Goal: Transaction & Acquisition: Purchase product/service

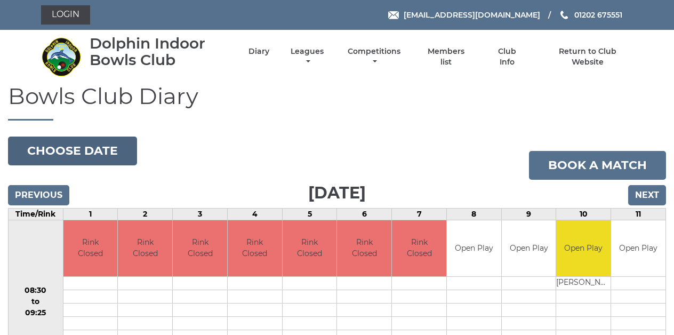
click at [95, 151] on button "Choose date" at bounding box center [72, 151] width 129 height 29
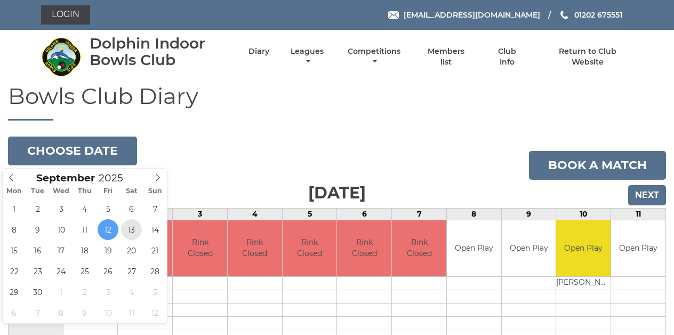
type input "2025-09-13"
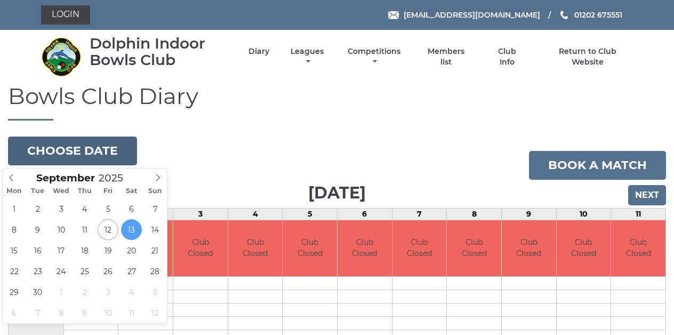
click at [106, 151] on button "Choose date" at bounding box center [72, 151] width 129 height 29
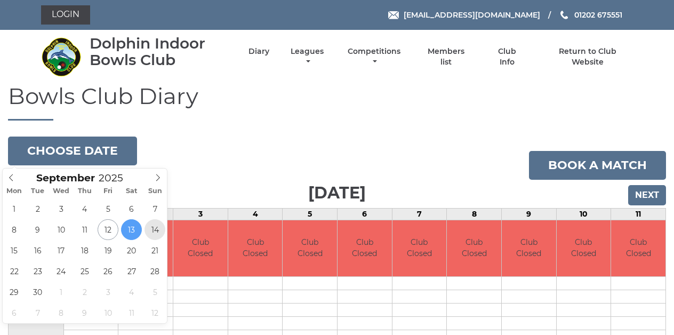
type input "2025-09-14"
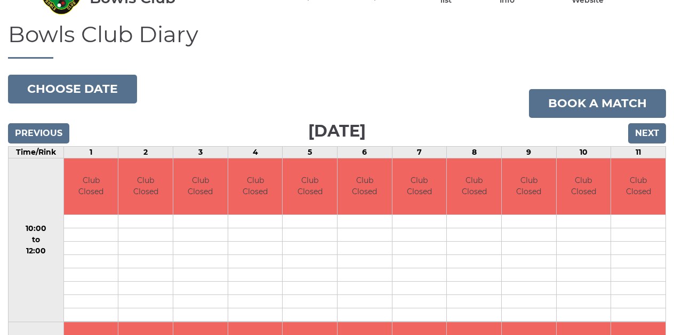
scroll to position [63, 0]
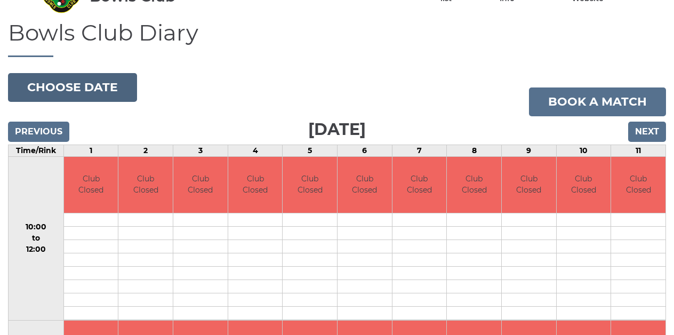
click at [100, 86] on button "Choose date" at bounding box center [72, 87] width 129 height 29
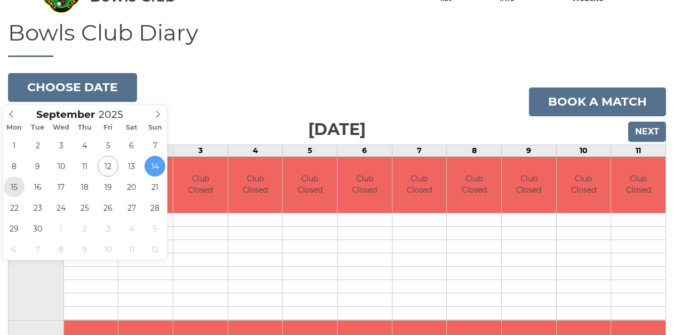
type input "2025-09-15"
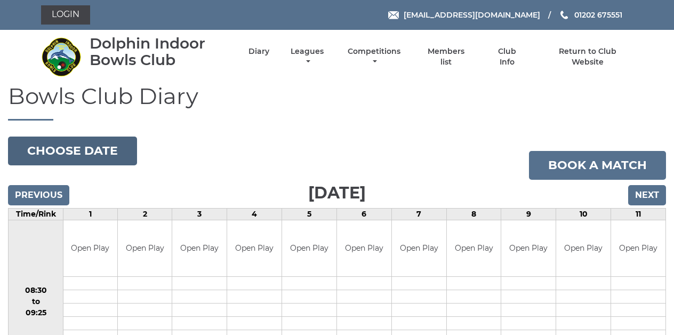
click at [61, 158] on button "Choose date" at bounding box center [72, 151] width 129 height 29
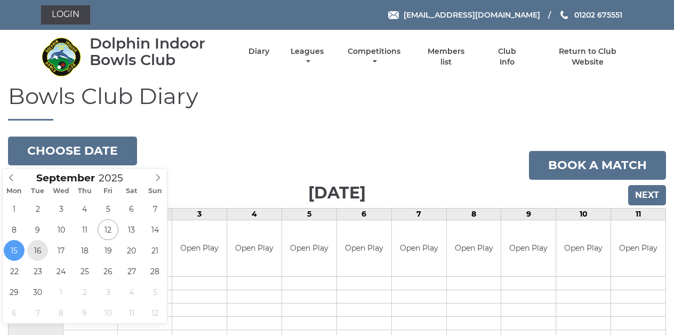
type input "[DATE]"
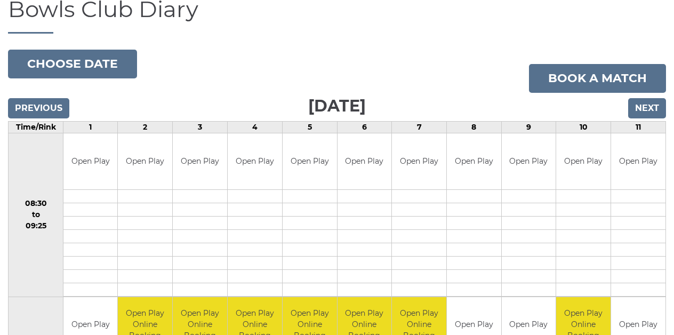
scroll to position [94, 0]
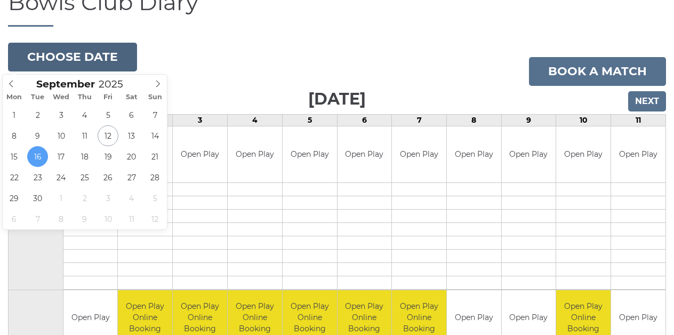
click at [92, 60] on button "Choose date" at bounding box center [72, 57] width 129 height 29
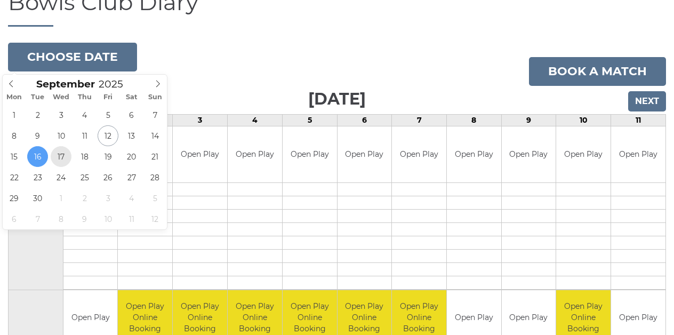
type input "2025-09-17"
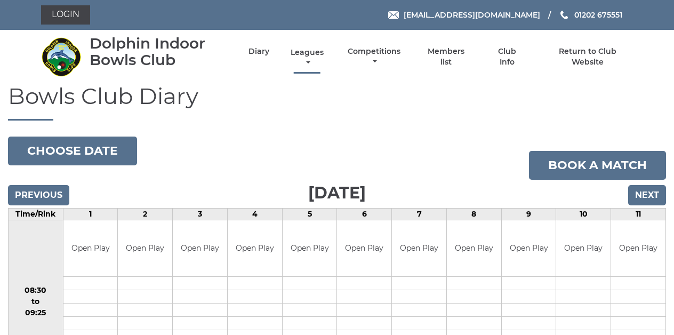
click at [321, 61] on link "Leagues" at bounding box center [307, 57] width 38 height 21
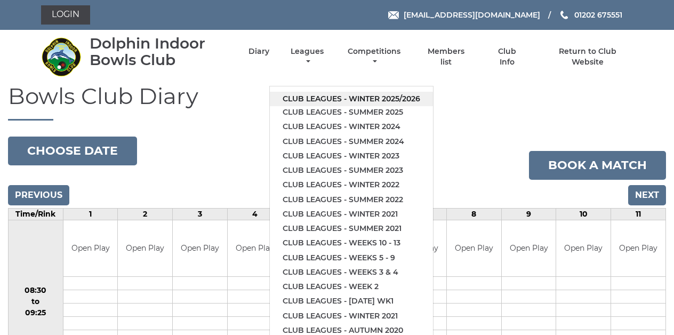
click at [342, 97] on link "Club leagues - Winter 2025/2026" at bounding box center [351, 99] width 163 height 14
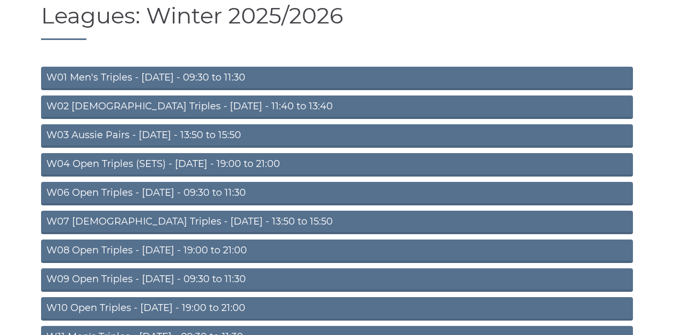
scroll to position [83, 0]
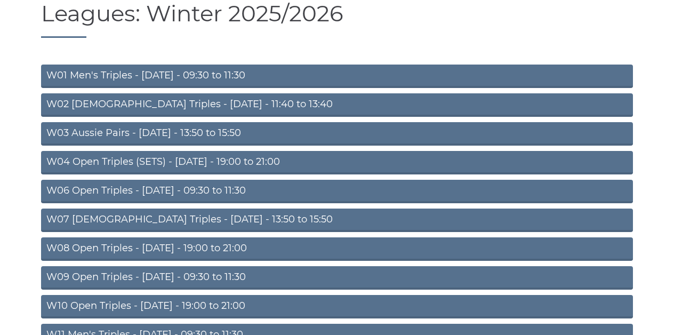
click at [128, 135] on link "W03 Aussie Pairs - [DATE] - 13:50 to 15:50" at bounding box center [337, 133] width 592 height 23
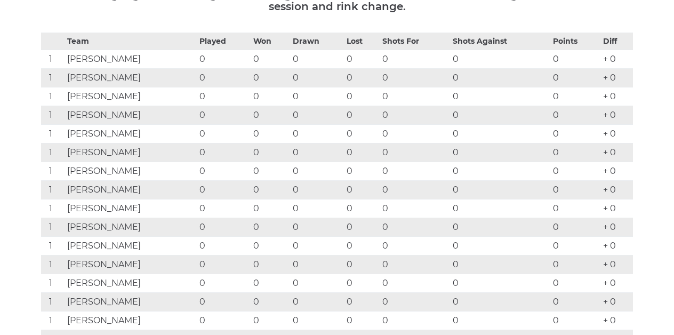
scroll to position [186, 0]
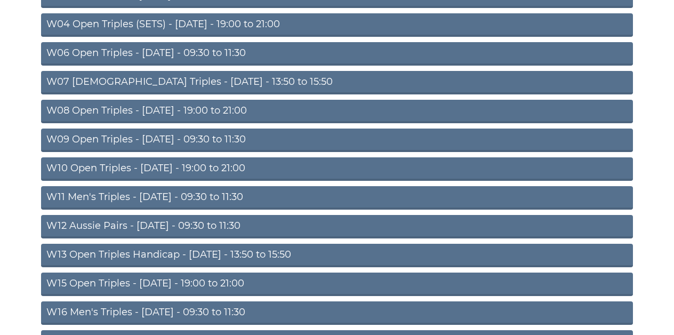
scroll to position [221, 0]
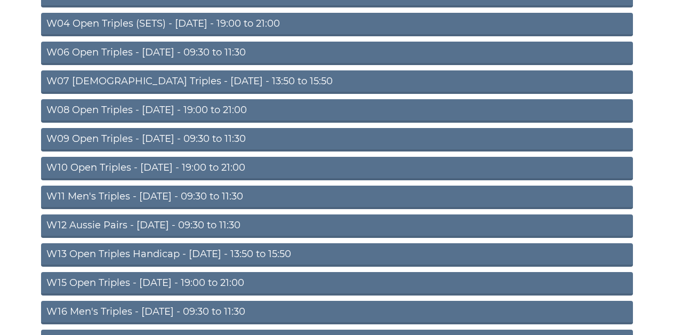
click at [132, 256] on link "W13 Open Triples Handicap - [DATE] - 13:50 to 15:50" at bounding box center [337, 254] width 592 height 23
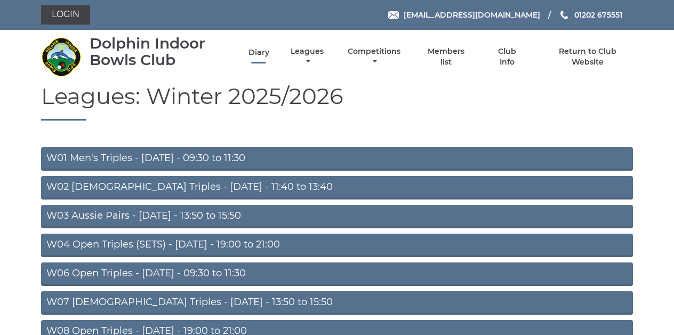
click at [269, 58] on link "Diary" at bounding box center [259, 52] width 21 height 10
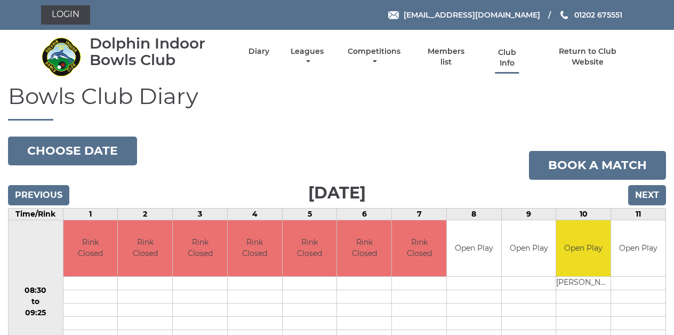
click at [519, 55] on link "Club Info" at bounding box center [507, 57] width 35 height 21
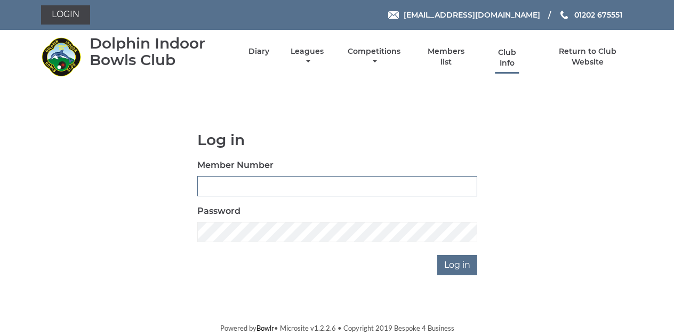
type input "3259"
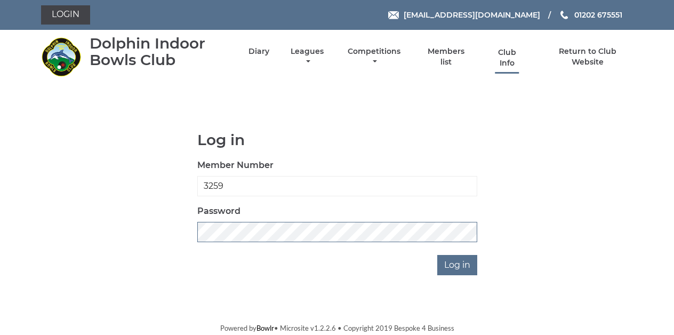
click at [458, 265] on input "Log in" at bounding box center [457, 265] width 40 height 20
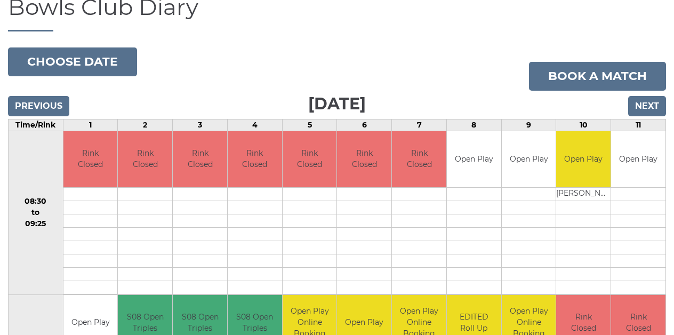
scroll to position [97, 0]
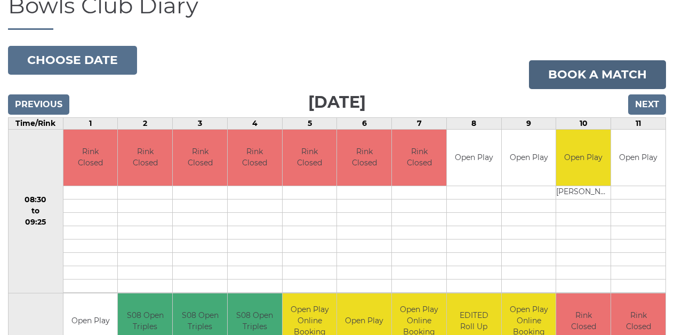
click at [585, 69] on link "Book a match" at bounding box center [597, 74] width 137 height 29
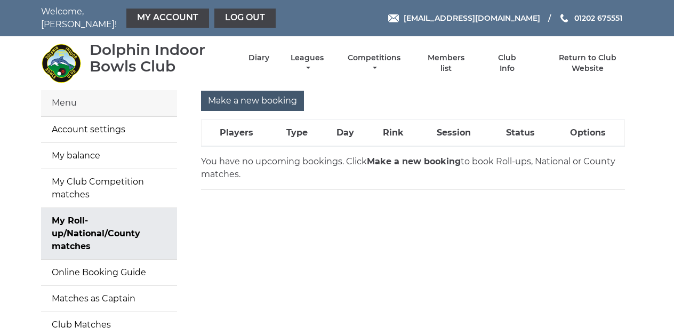
click at [254, 94] on input "Make a new booking" at bounding box center [252, 101] width 103 height 20
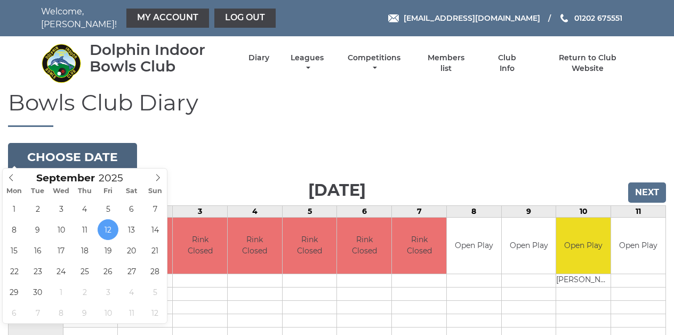
click at [93, 145] on button "Choose date" at bounding box center [72, 157] width 129 height 29
type input "[DATE]"
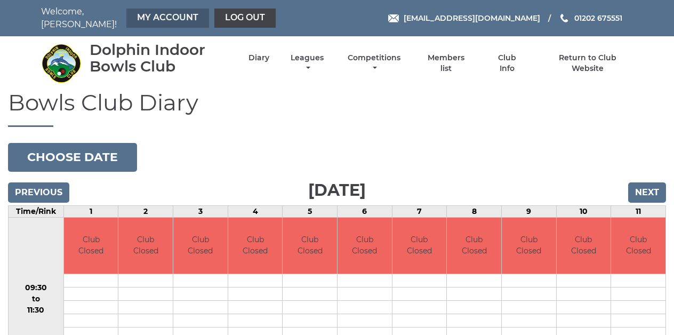
click at [136, 16] on link "My Account" at bounding box center [167, 18] width 83 height 19
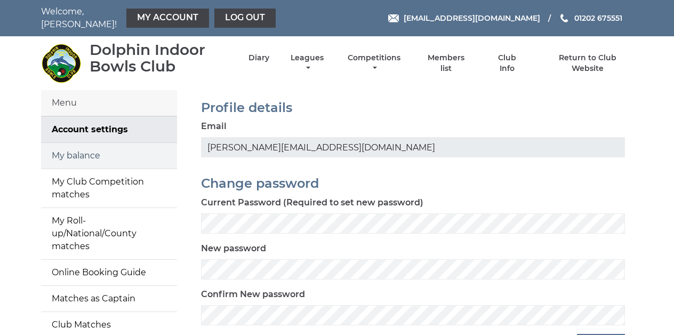
click at [144, 150] on link "My balance" at bounding box center [109, 156] width 136 height 26
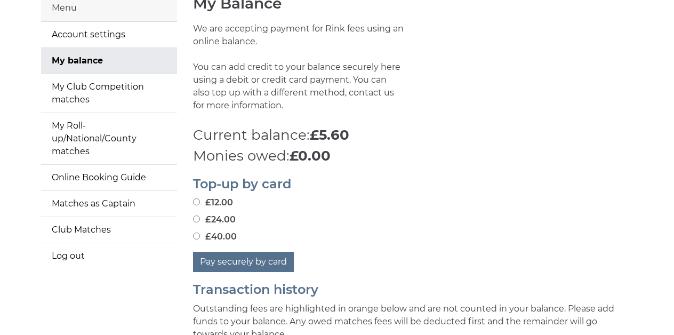
scroll to position [108, 0]
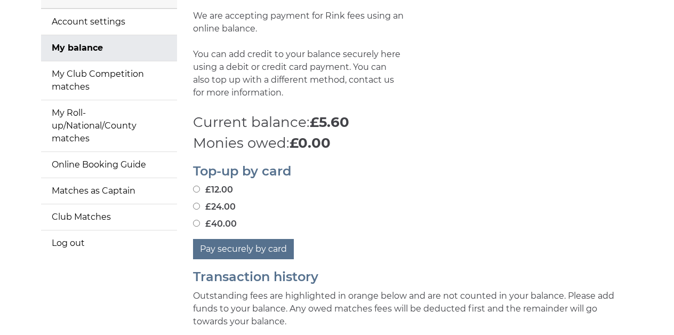
click at [195, 186] on input "£12.00" at bounding box center [196, 189] width 7 height 7
radio input "true"
click at [243, 247] on button "Pay securely by card" at bounding box center [243, 249] width 101 height 20
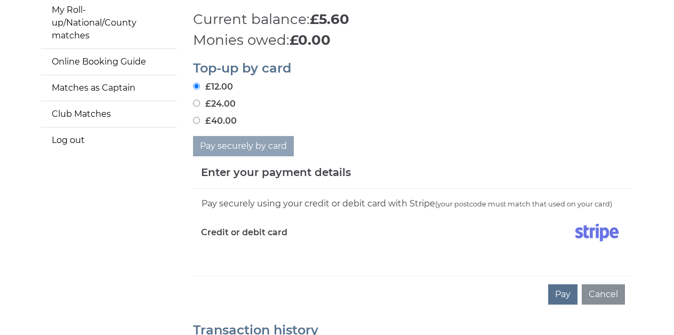
scroll to position [211, 0]
click at [230, 262] on div "Pay securely using your credit or debit card with Stripe (your postcode must ma…" at bounding box center [413, 231] width 440 height 87
click at [243, 254] on div "Pay securely using your credit or debit card with Stripe (your postcode must ma…" at bounding box center [413, 231] width 440 height 87
click at [306, 241] on div "Credit or debit card" at bounding box center [303, 234] width 220 height 31
click at [251, 222] on label "Credit or debit card" at bounding box center [244, 232] width 86 height 27
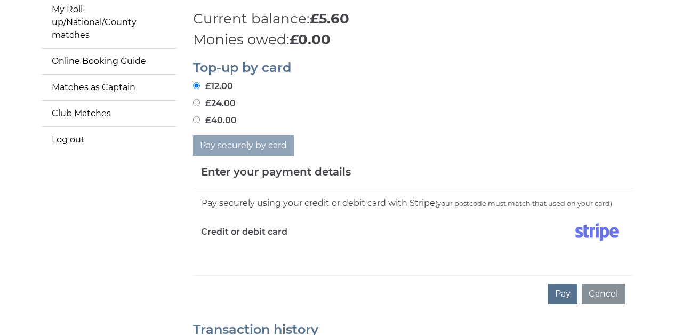
click at [235, 188] on div "Pay securely using your credit or debit card with Stripe (your postcode must ma…" at bounding box center [413, 231] width 440 height 87
click at [235, 180] on div "Enter your payment details" at bounding box center [413, 172] width 440 height 33
click at [208, 255] on div "Pay securely using your credit or debit card with Stripe (your postcode must ma…" at bounding box center [413, 231] width 440 height 87
drag, startPoint x: 564, startPoint y: 289, endPoint x: 475, endPoint y: 314, distance: 92.2
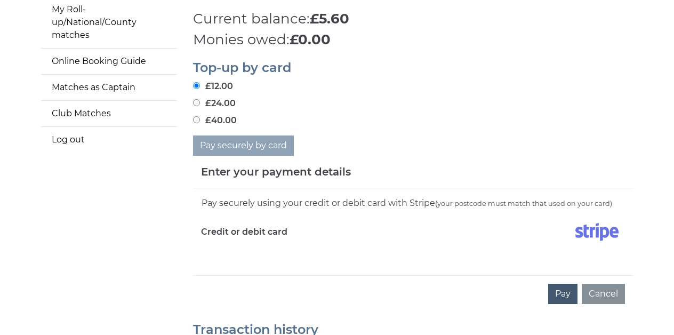
click at [572, 285] on button "Pay" at bounding box center [562, 294] width 29 height 20
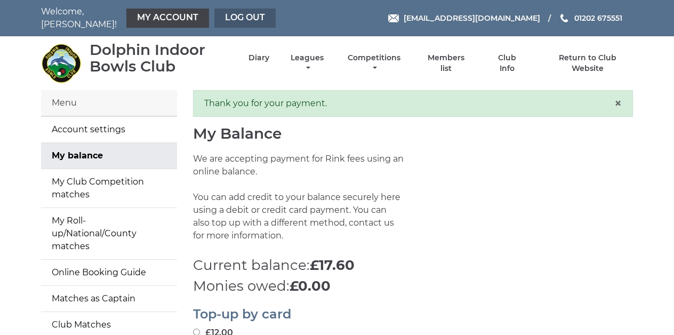
click at [225, 14] on link "Log out" at bounding box center [244, 18] width 61 height 19
